Goal: Navigation & Orientation: Find specific page/section

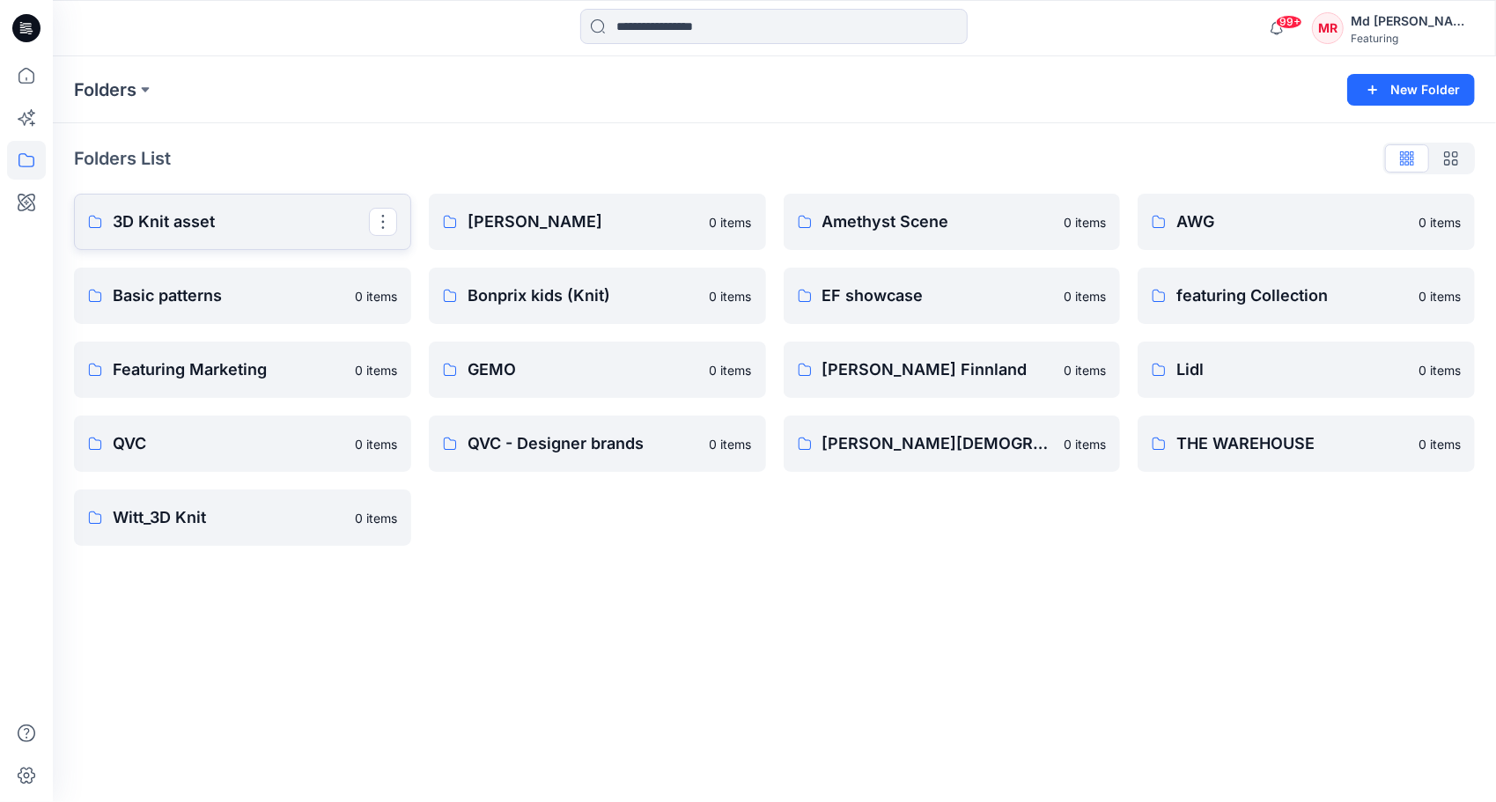
click at [180, 231] on p "3D Knit asset" at bounding box center [241, 222] width 256 height 25
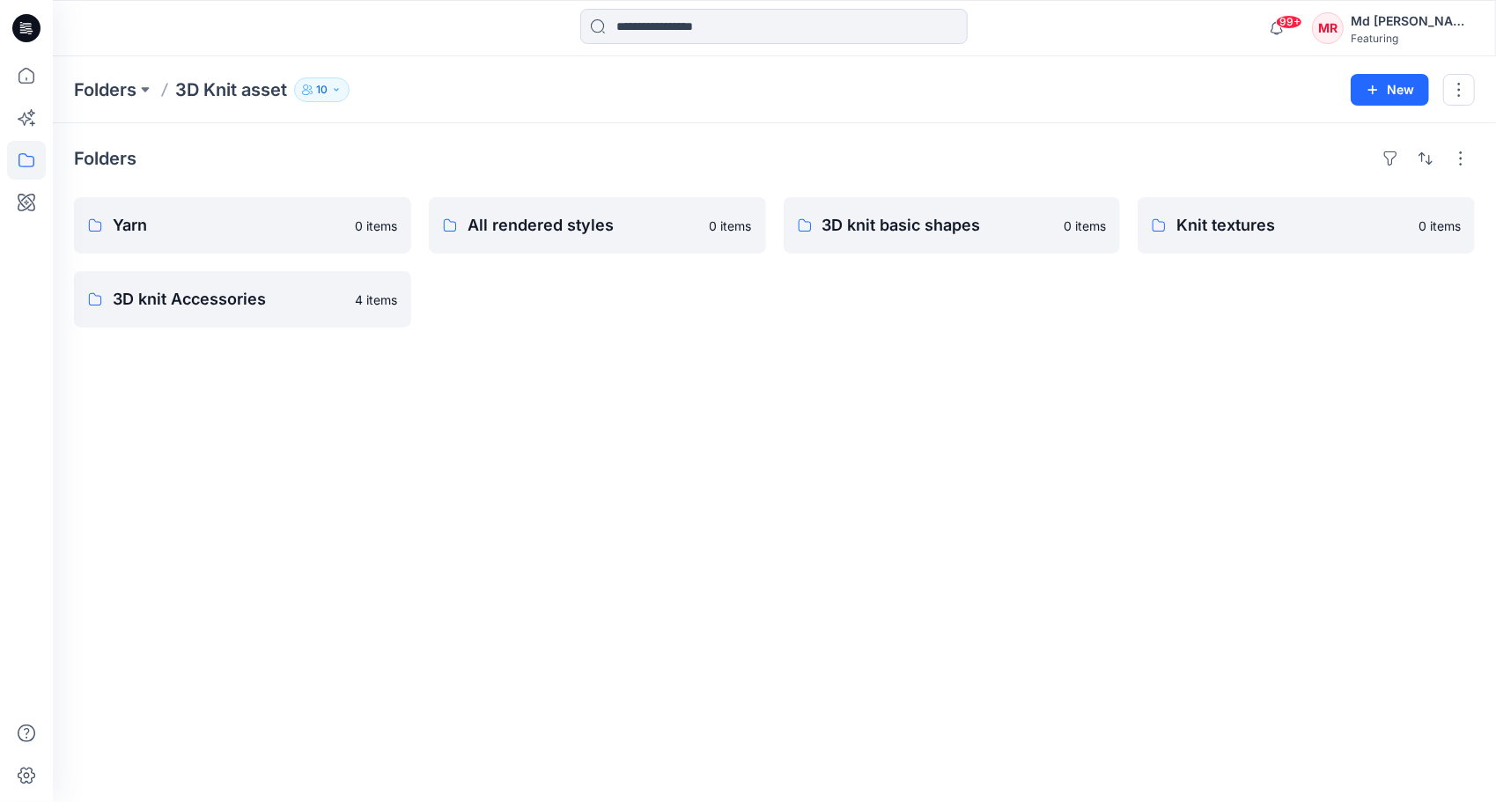
click at [539, 74] on div "Folders 3D Knit asset 10 New" at bounding box center [774, 89] width 1443 height 67
click at [544, 234] on p "All rendered styles" at bounding box center [595, 225] width 256 height 25
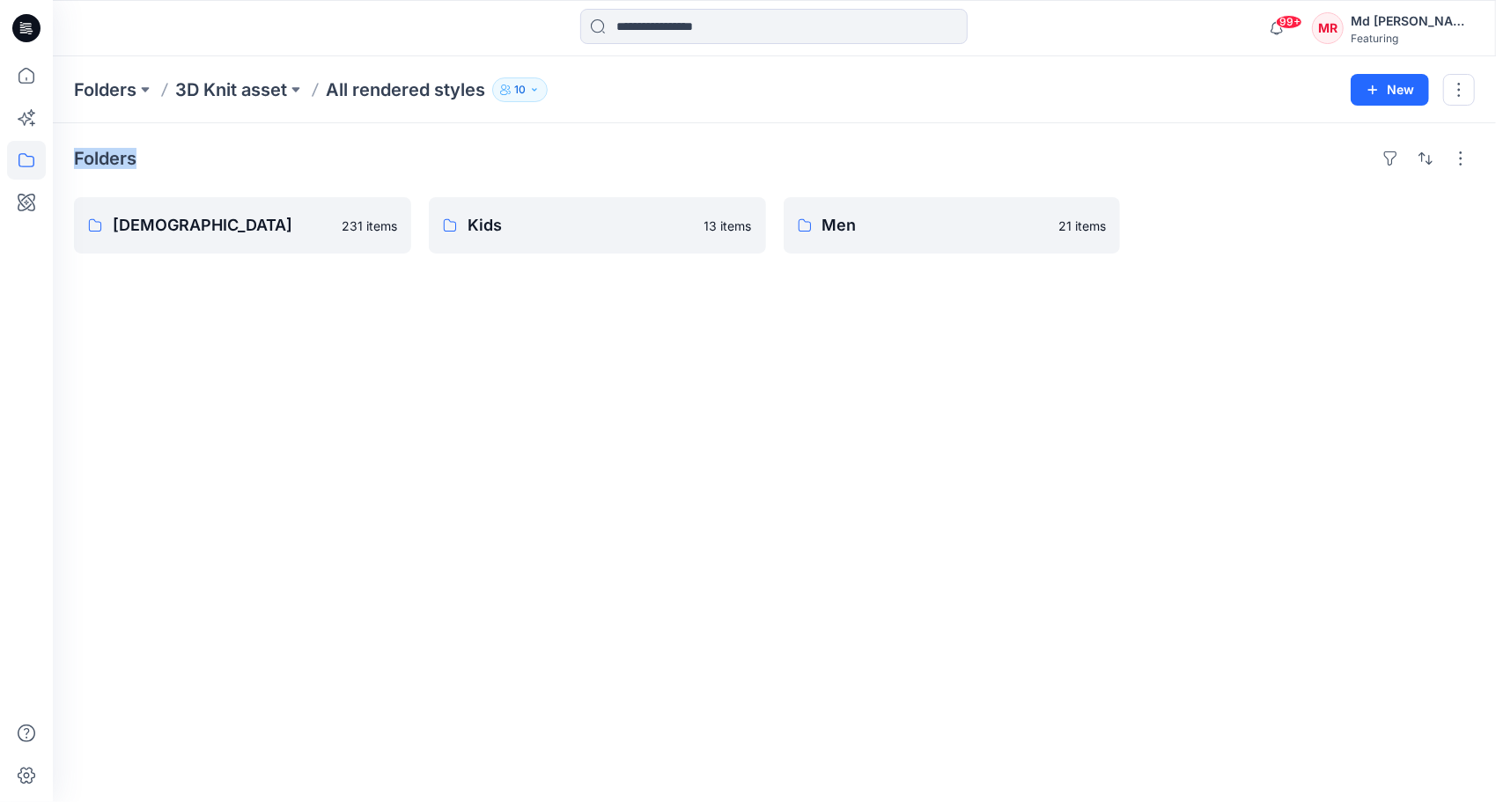
drag, startPoint x: 544, startPoint y: 234, endPoint x: 632, endPoint y: 100, distance: 160.2
click at [632, 100] on div "Folders 3D Knit asset All rendered styles 10" at bounding box center [705, 89] width 1263 height 25
click at [269, 376] on div "Folders [DEMOGRAPHIC_DATA] 231 items Kids 13 items Men 21 items" at bounding box center [774, 462] width 1443 height 679
click at [208, 222] on p "[DEMOGRAPHIC_DATA]" at bounding box center [241, 225] width 256 height 25
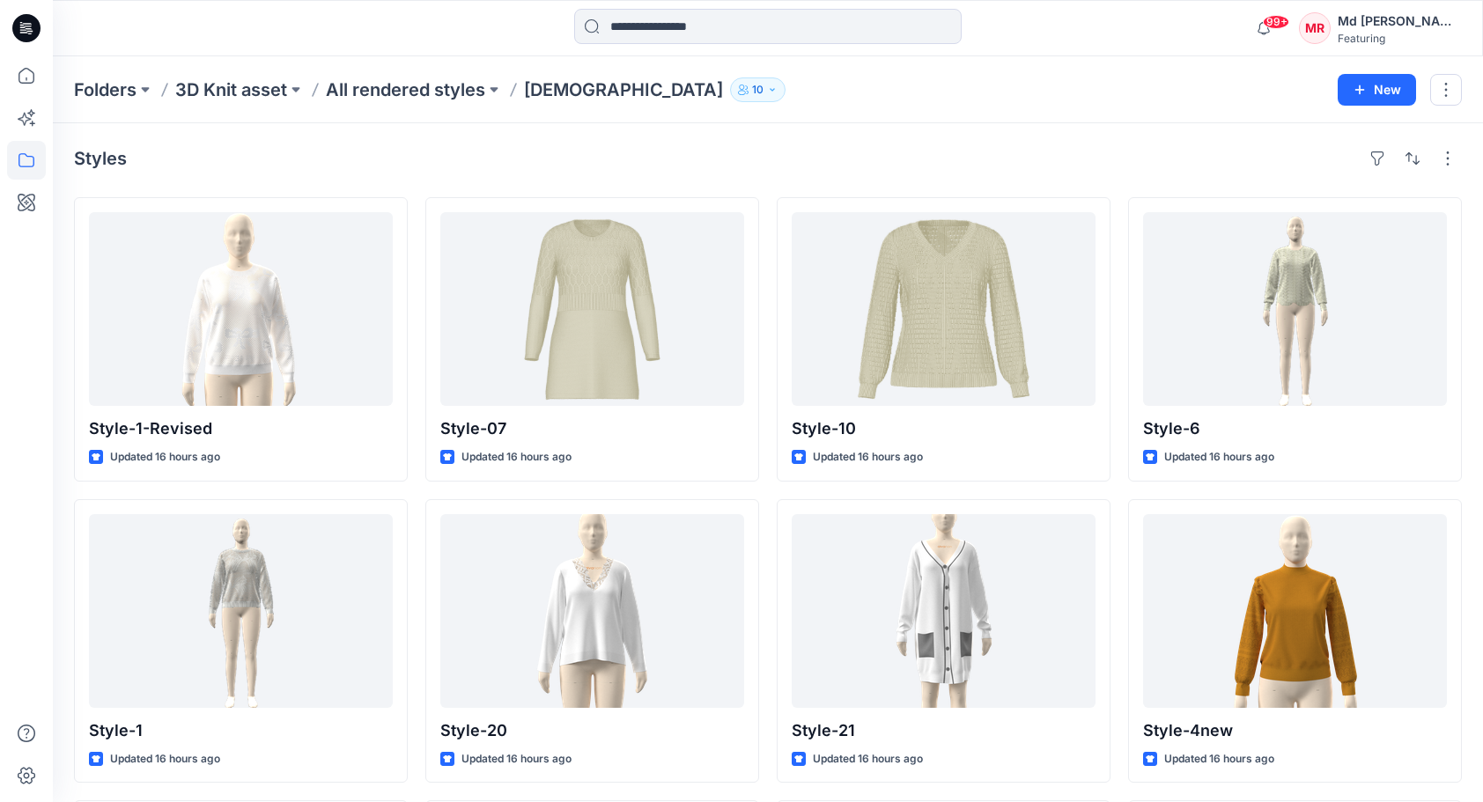
click at [1106, 155] on div "Styles" at bounding box center [767, 158] width 1387 height 28
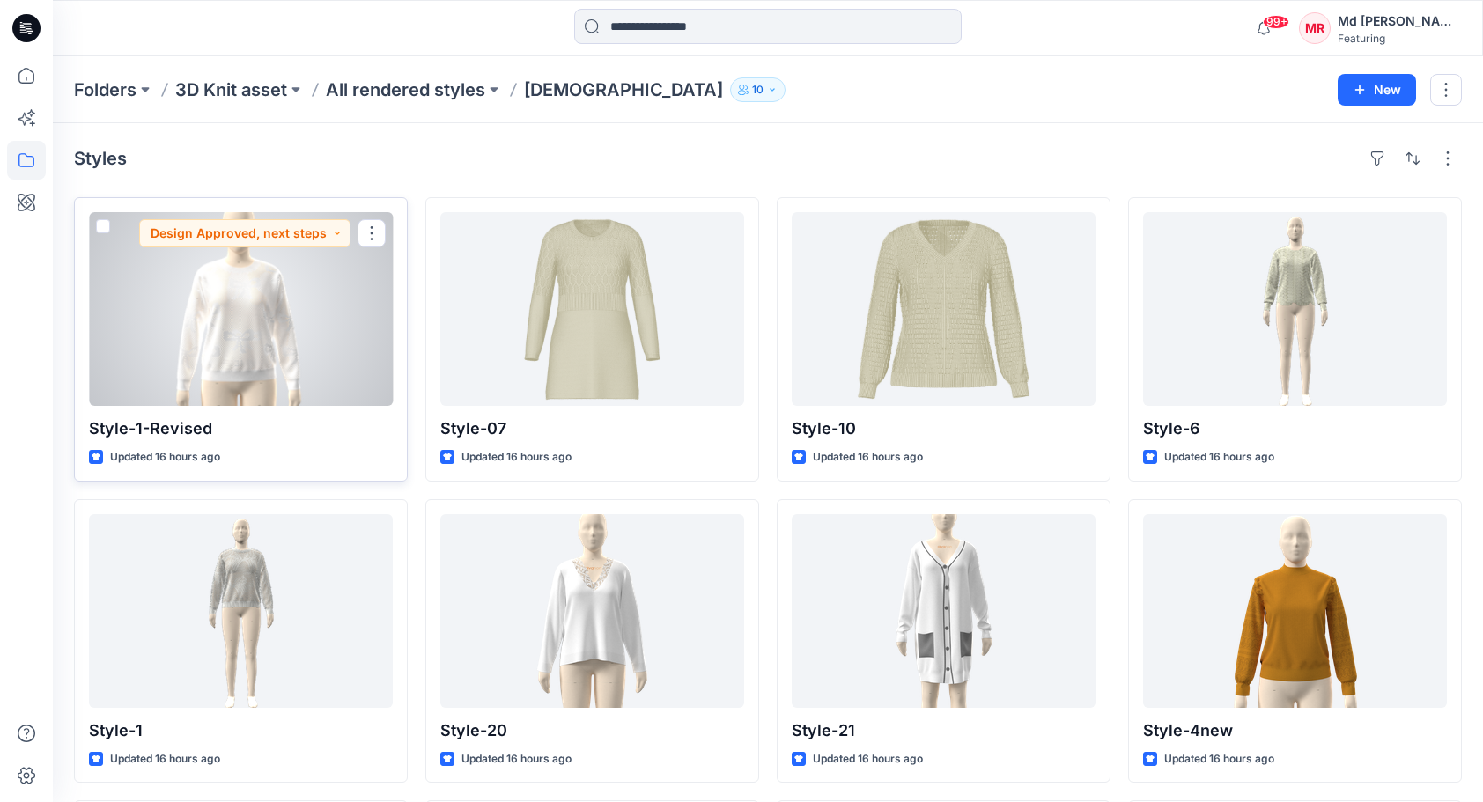
click at [253, 342] on div at bounding box center [241, 309] width 304 height 194
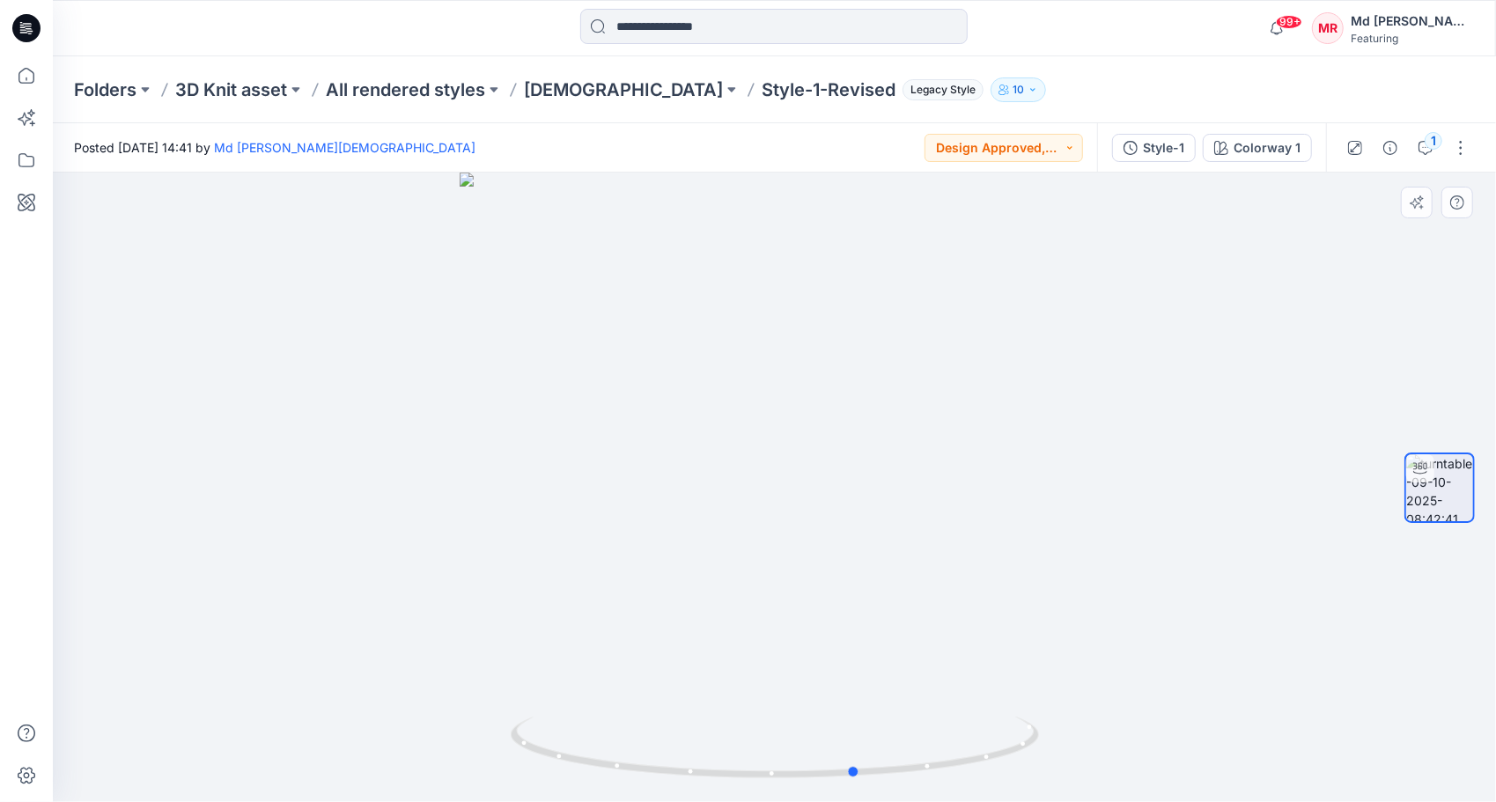
drag, startPoint x: 768, startPoint y: 778, endPoint x: 1378, endPoint y: 736, distance: 611.6
click at [1378, 736] on div at bounding box center [774, 487] width 1443 height 629
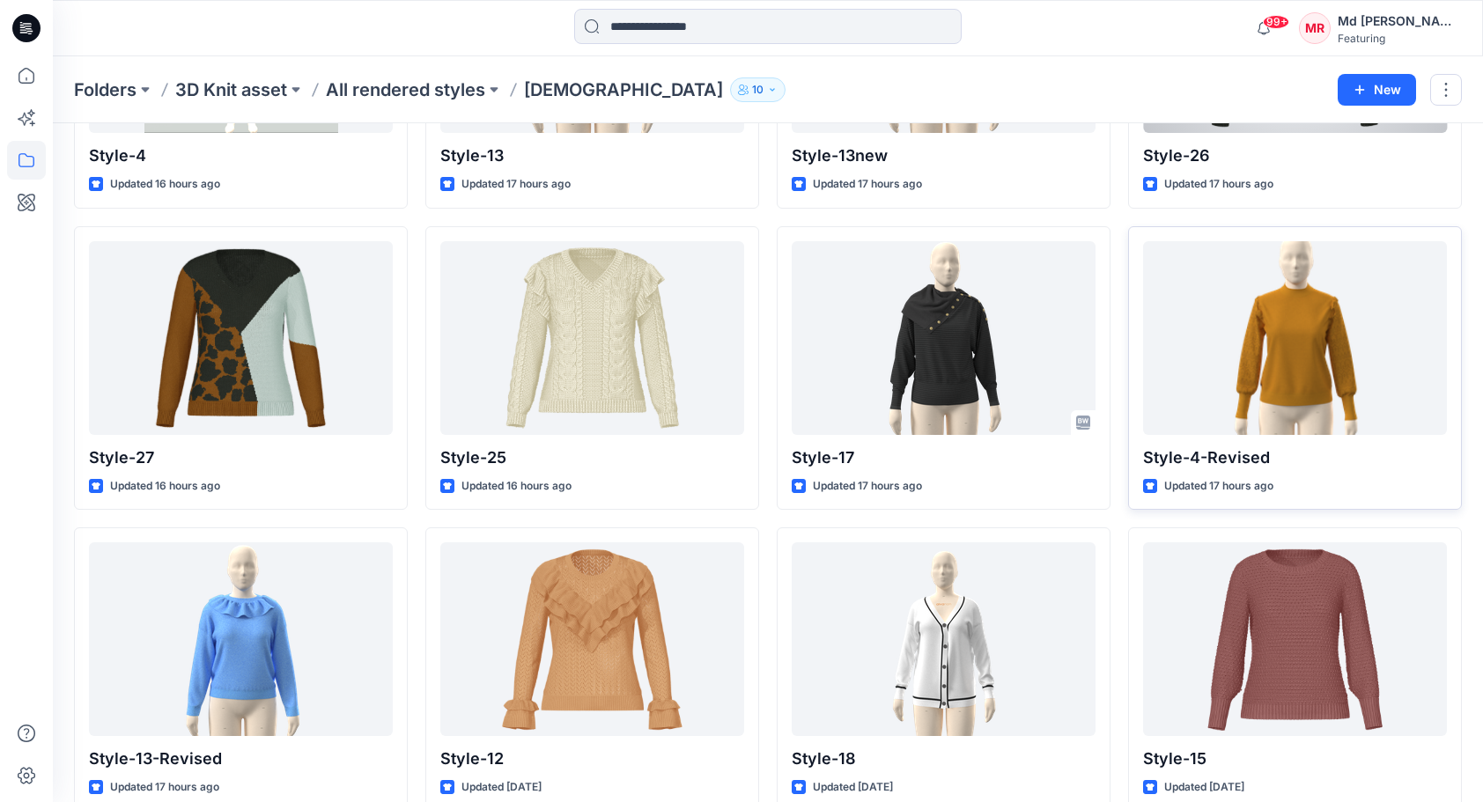
scroll to position [880, 0]
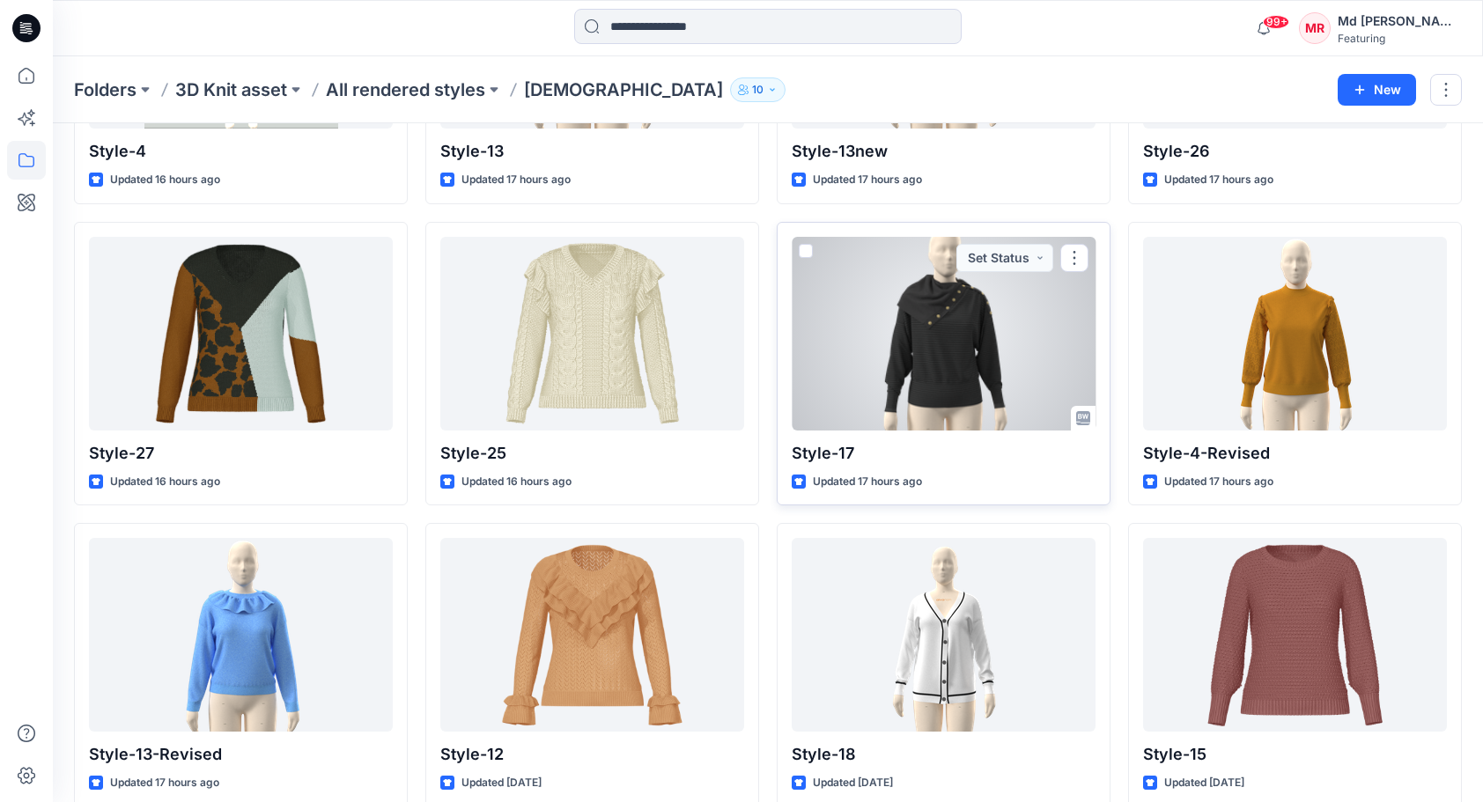
click at [962, 338] on div at bounding box center [943, 334] width 304 height 194
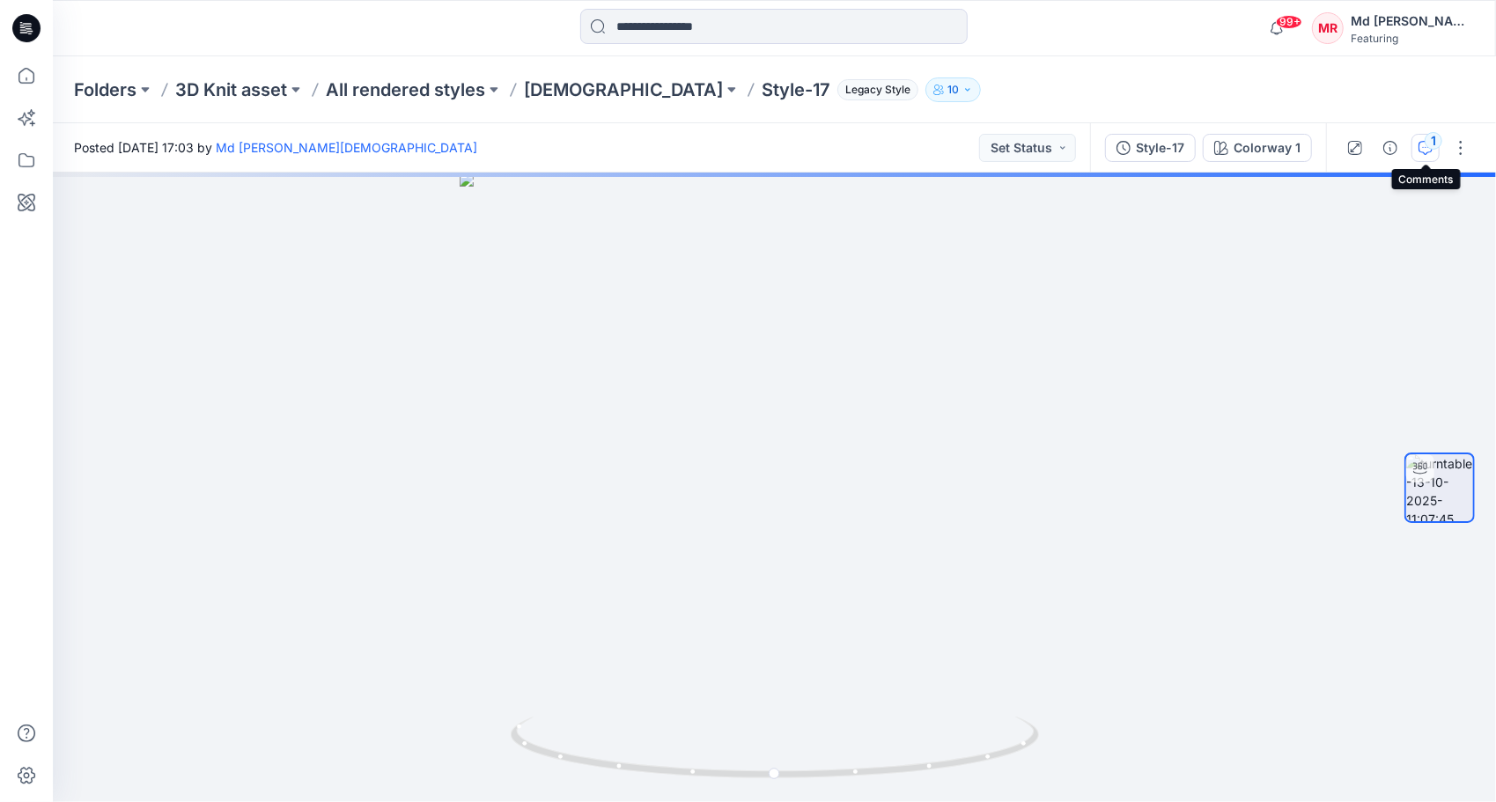
click at [1429, 152] on icon "button" at bounding box center [1425, 148] width 14 height 14
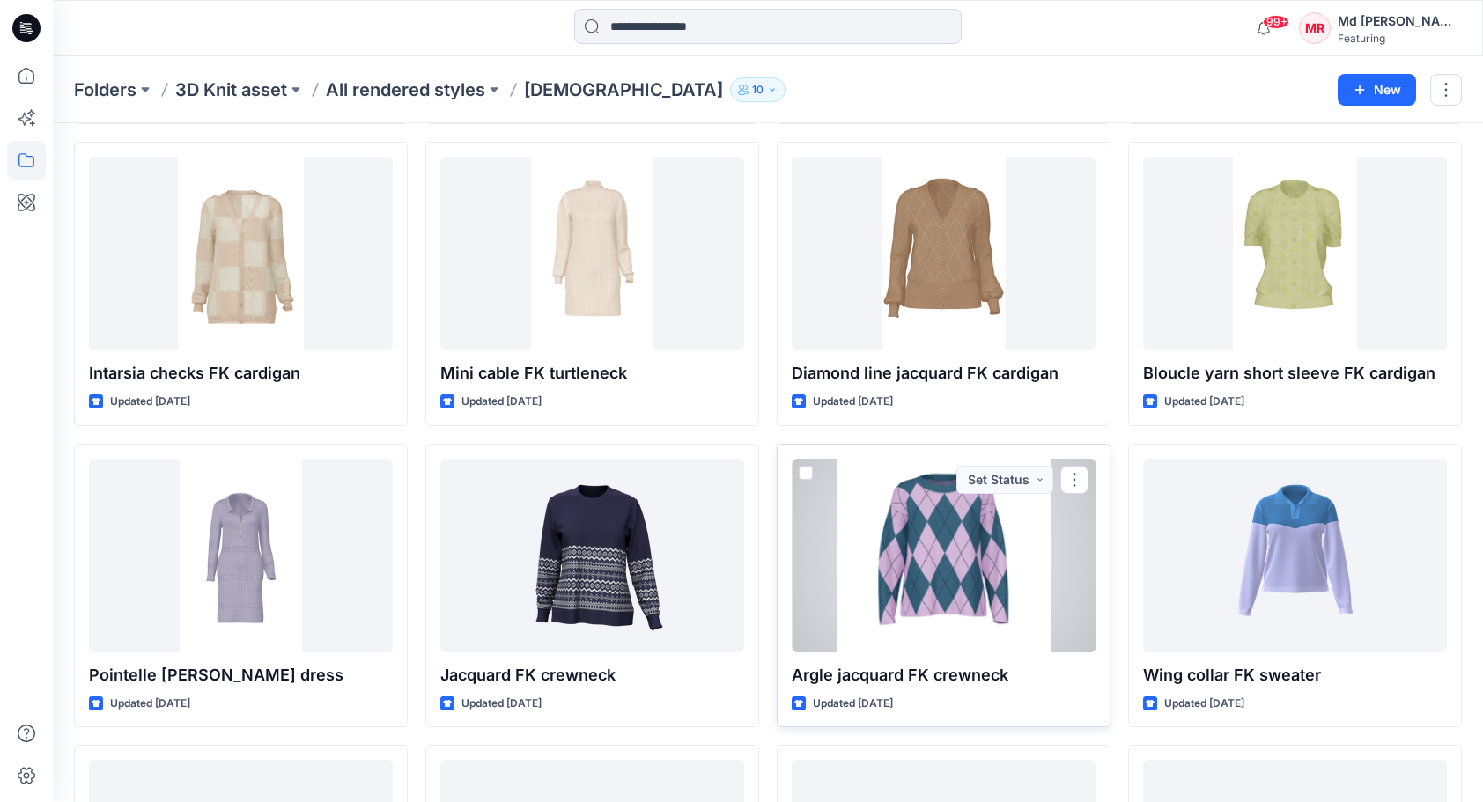
scroll to position [4416, 0]
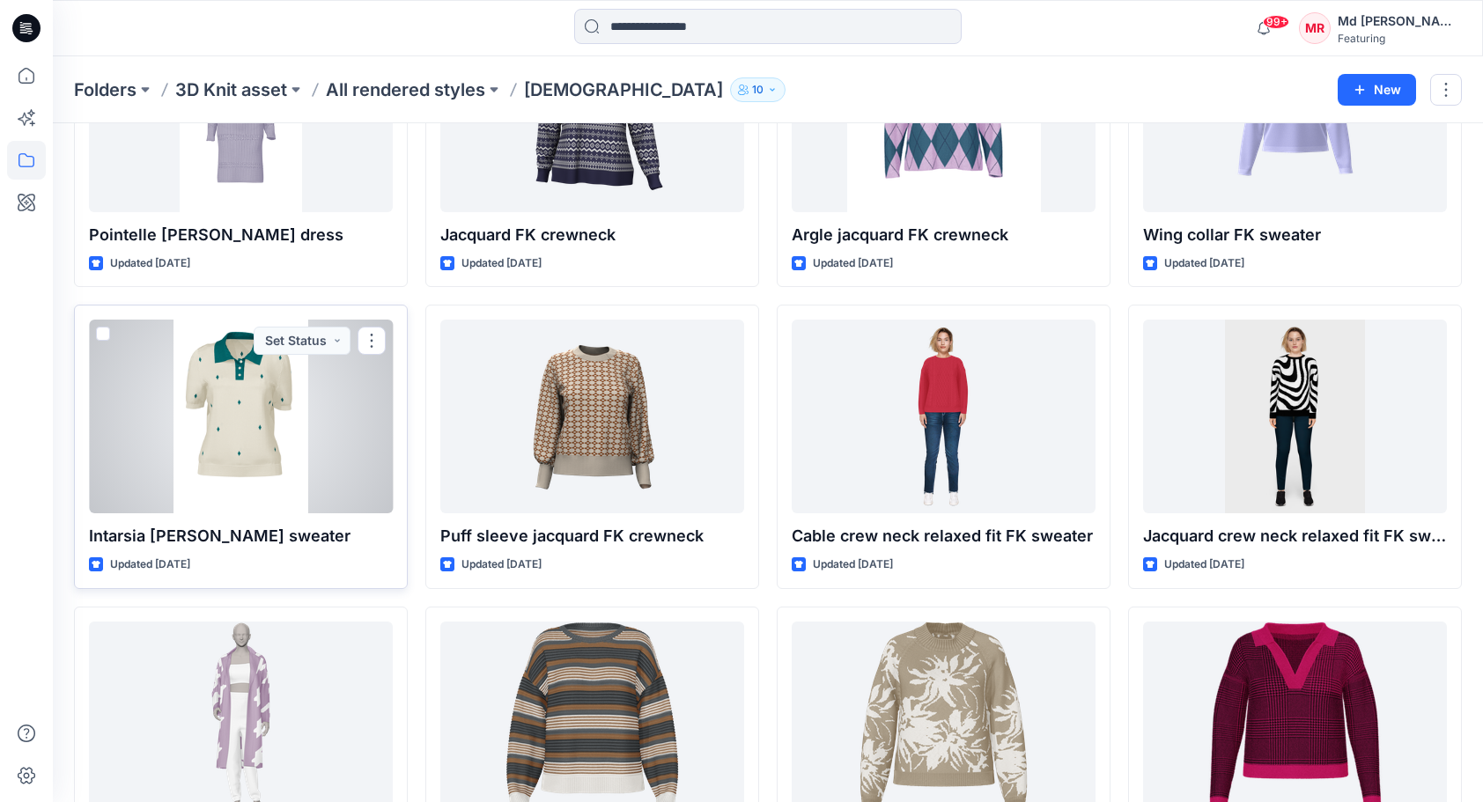
click at [255, 390] on div at bounding box center [241, 417] width 304 height 194
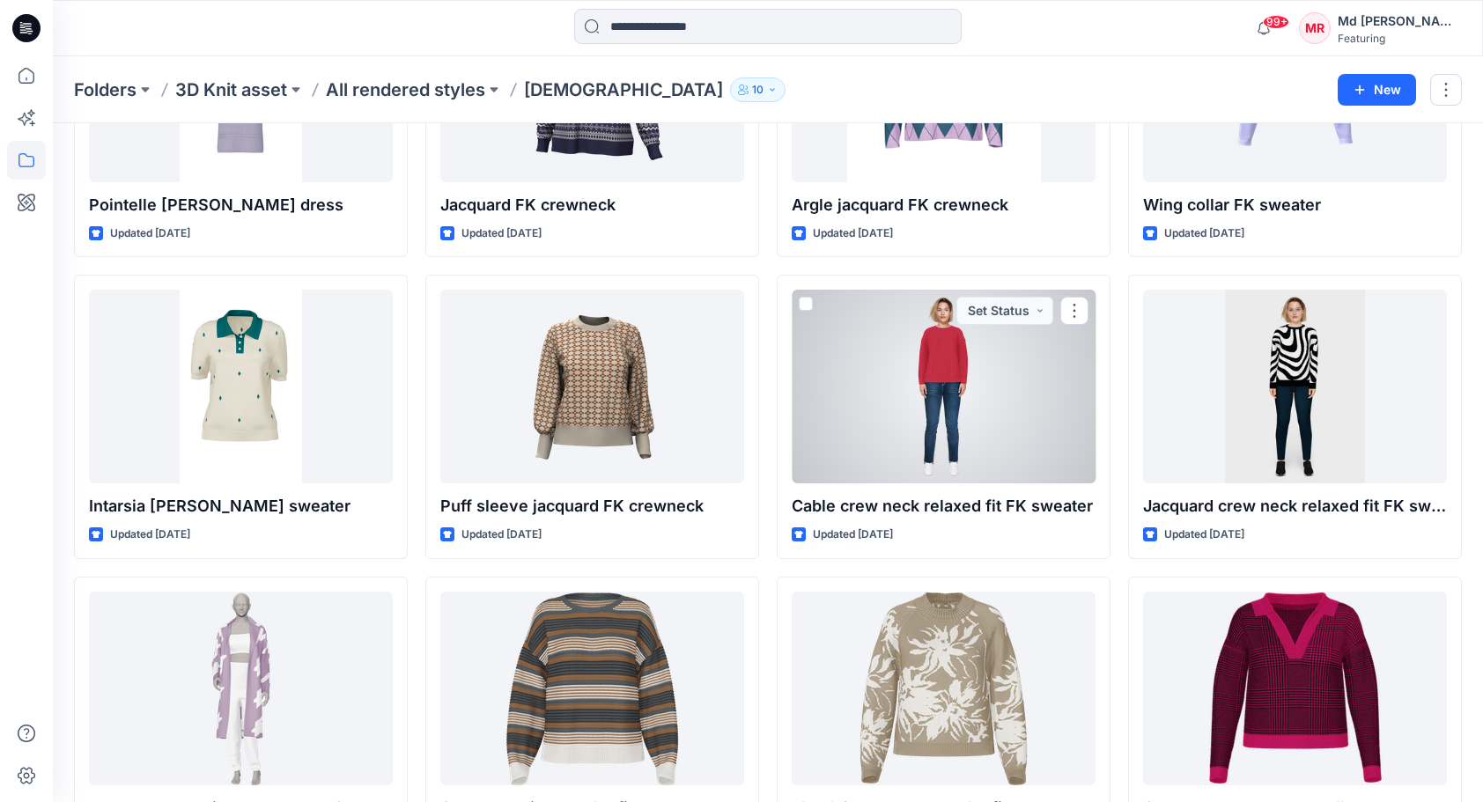
scroll to position [4879, 0]
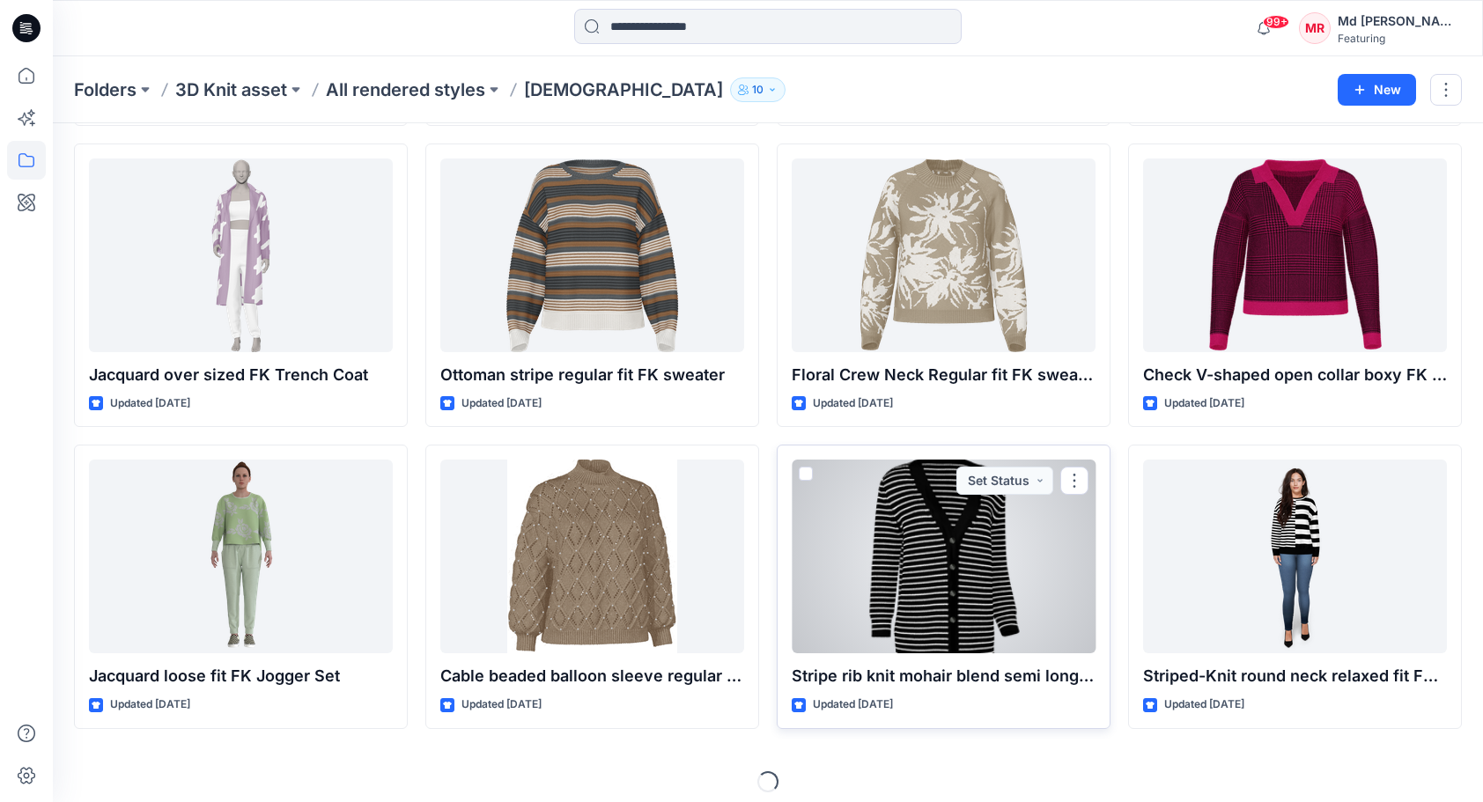
click at [963, 585] on div at bounding box center [943, 557] width 304 height 194
